Goal: Information Seeking & Learning: Compare options

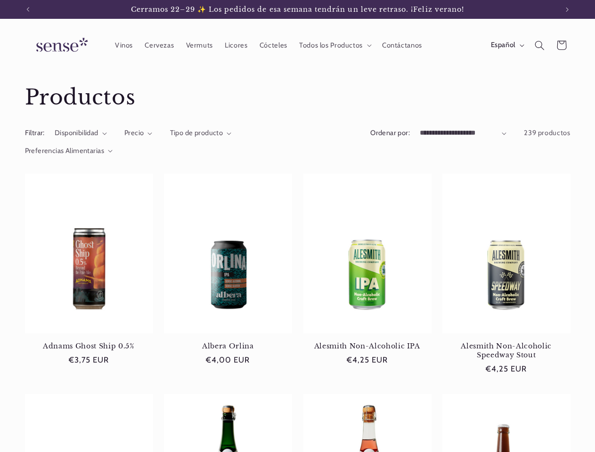
click at [28, 9] on icon "Anuncio anterior" at bounding box center [27, 9] width 3 height 5
click at [567, 9] on icon "Anuncio siguiente" at bounding box center [567, 9] width 3 height 5
click at [333, 45] on span "Todos los Productos" at bounding box center [331, 45] width 64 height 9
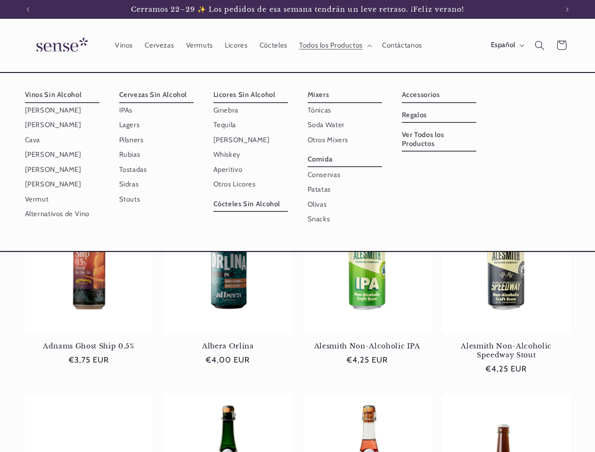
click at [506, 45] on span "Español" at bounding box center [503, 45] width 24 height 10
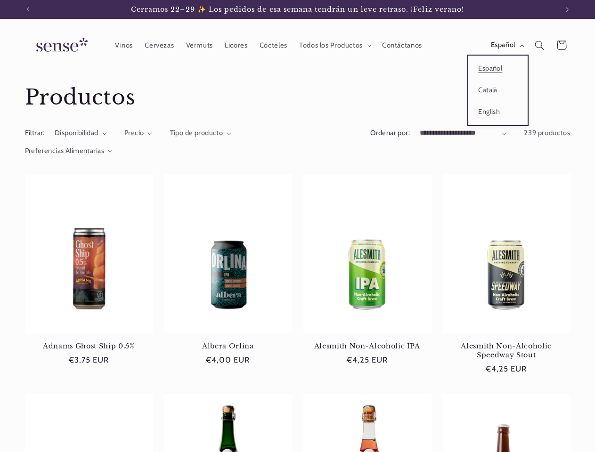
click at [539, 45] on icon "Búsqueda" at bounding box center [540, 46] width 10 height 10
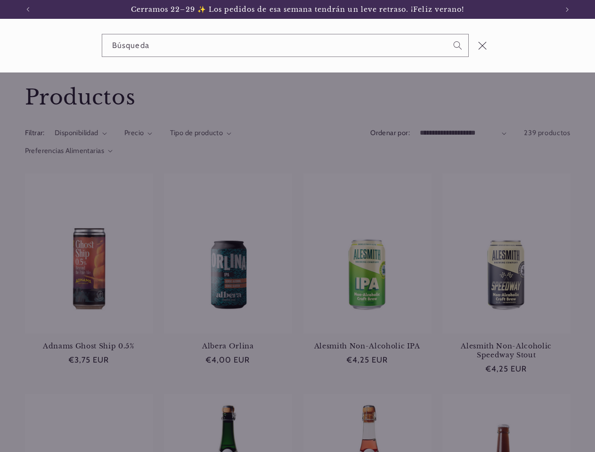
click at [541, 57] on div "Búsqueda" at bounding box center [297, 46] width 595 height 54
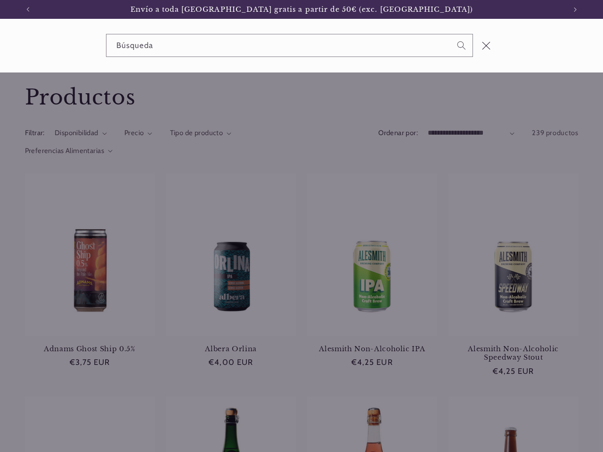
click at [0, 46] on div "Búsqueda" at bounding box center [0, 46] width 0 height 0
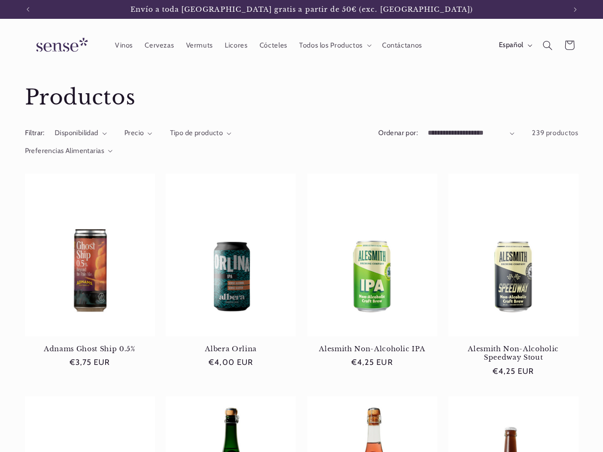
click at [138, 133] on span "Precio" at bounding box center [134, 133] width 20 height 8
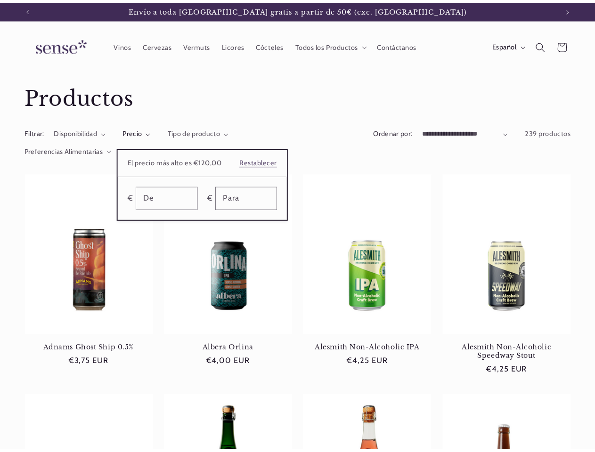
scroll to position [0, 530]
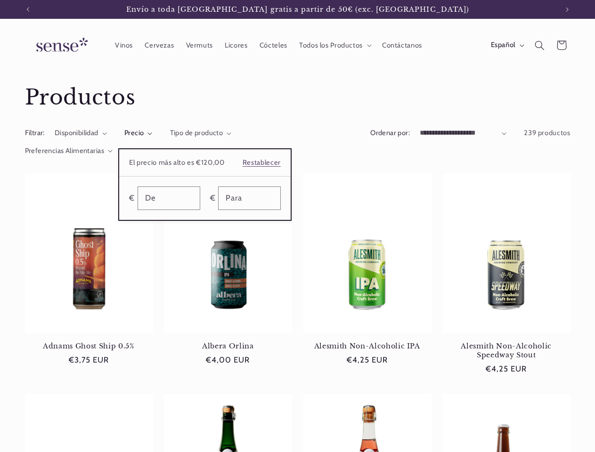
click at [153, 133] on summary "Precio" at bounding box center [138, 133] width 28 height 10
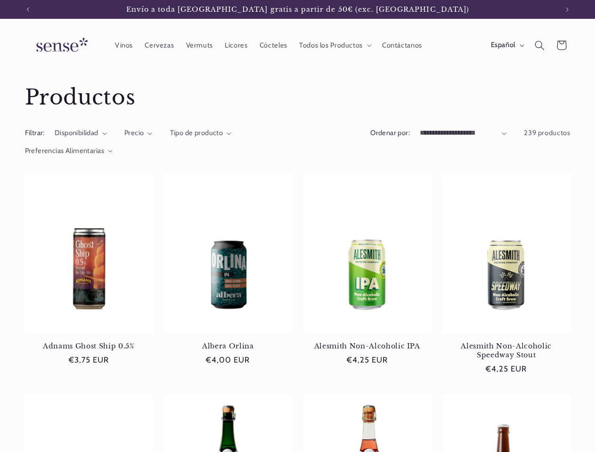
click at [69, 151] on span "Preferencias Alimentarias" at bounding box center [65, 150] width 80 height 8
